Goal: Transaction & Acquisition: Register for event/course

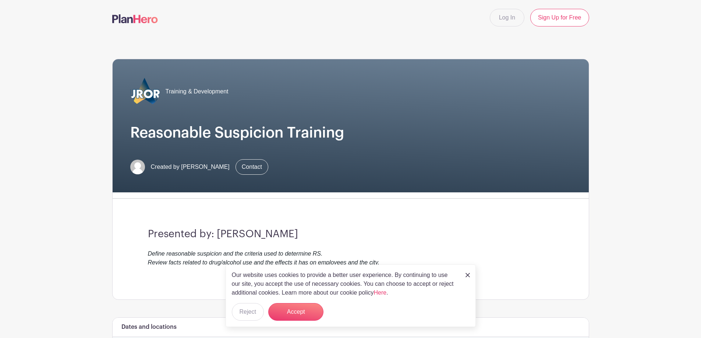
click at [466, 275] on img at bounding box center [467, 275] width 4 height 4
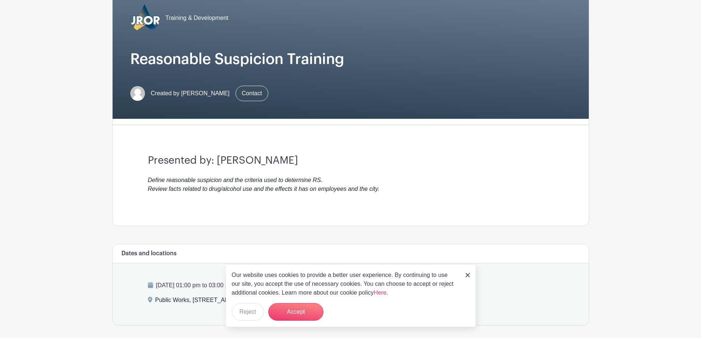
click at [467, 274] on img at bounding box center [467, 275] width 4 height 4
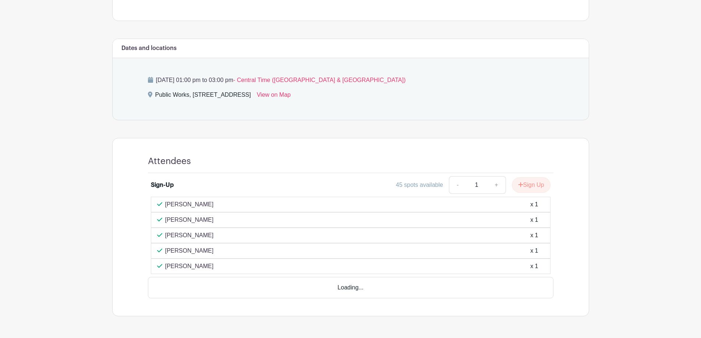
scroll to position [282, 0]
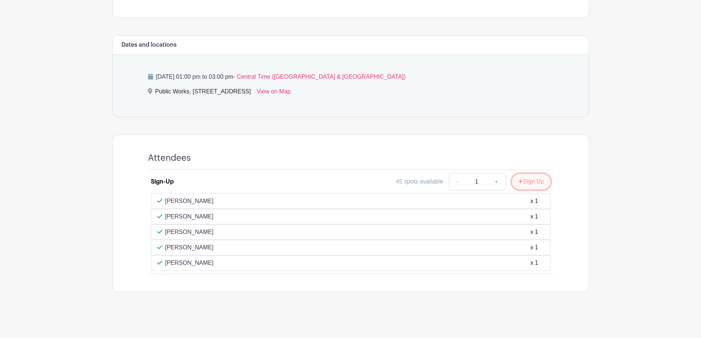
click at [528, 179] on button "Sign Up" at bounding box center [531, 181] width 39 height 15
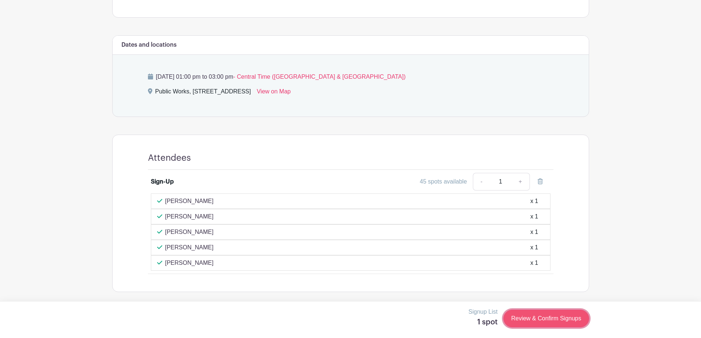
click at [538, 293] on link "Review & Confirm Signups" at bounding box center [545, 319] width 85 height 18
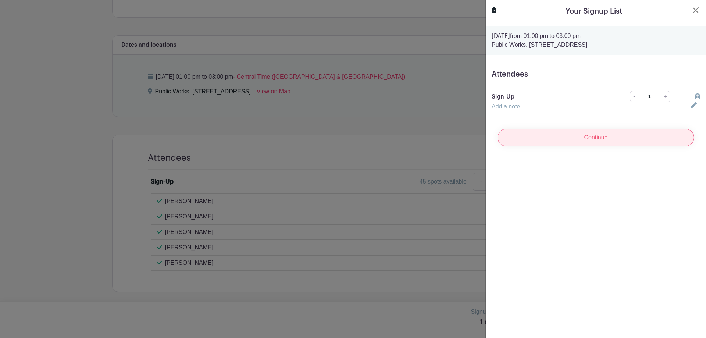
click at [559, 137] on input "Continue" at bounding box center [596, 138] width 197 height 18
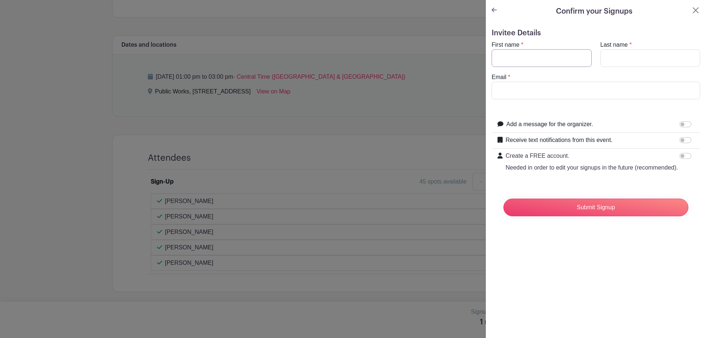
click at [533, 55] on input "First name" at bounding box center [542, 58] width 100 height 18
type input "Erick"
click at [559, 57] on input "Last name" at bounding box center [651, 58] width 100 height 18
type input "Davis"
click at [524, 91] on input "Email" at bounding box center [596, 91] width 209 height 18
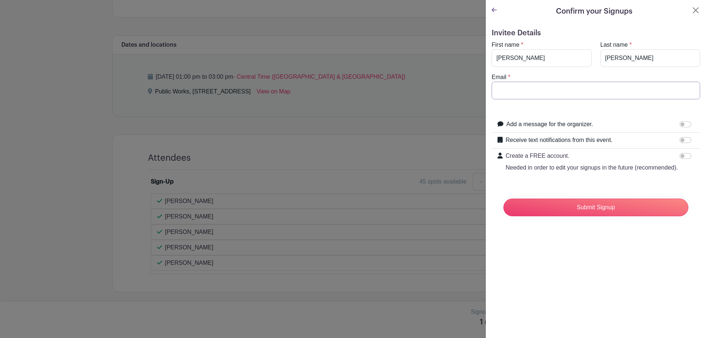
type input "davise@aurora.il.us"
click at [559, 139] on input "Receive text notifications from this event." at bounding box center [686, 140] width 12 height 6
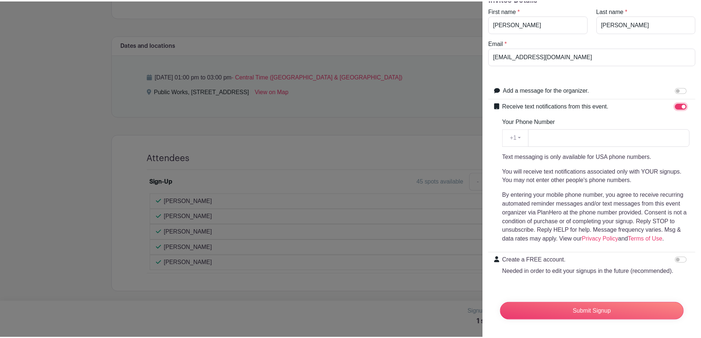
scroll to position [0, 0]
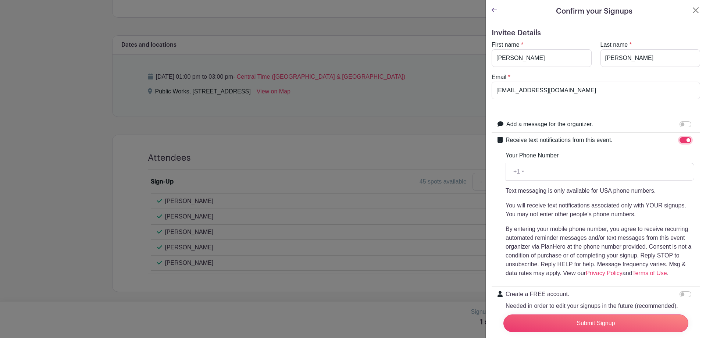
click at [559, 140] on input "Receive text notifications from this event." at bounding box center [686, 140] width 12 height 6
checkbox input "false"
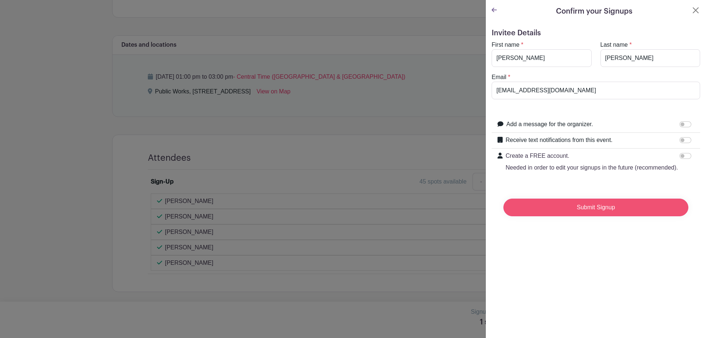
click at [559, 216] on input "Submit Signup" at bounding box center [596, 208] width 185 height 18
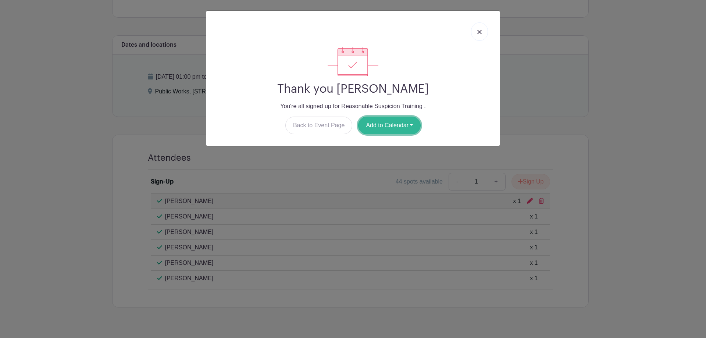
click at [411, 124] on button "Add to Calendar" at bounding box center [389, 126] width 63 height 18
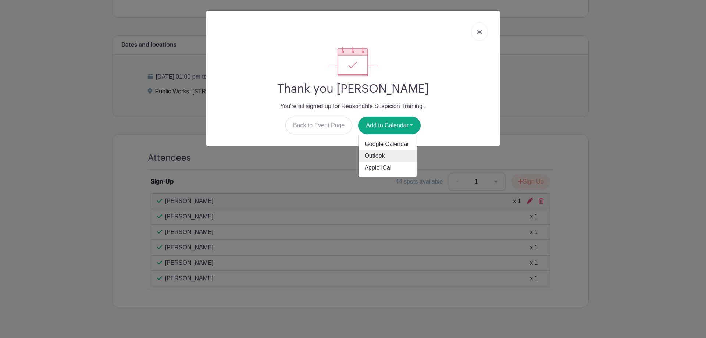
click at [386, 154] on link "Outlook" at bounding box center [388, 156] width 58 height 12
click at [479, 33] on img at bounding box center [479, 32] width 4 height 4
